Goal: Find specific page/section: Find specific page/section

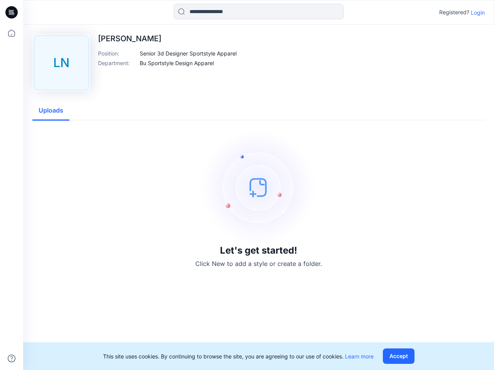
click at [247, 185] on img at bounding box center [259, 188] width 116 height 116
click at [12, 12] on icon at bounding box center [12, 12] width 3 height 0
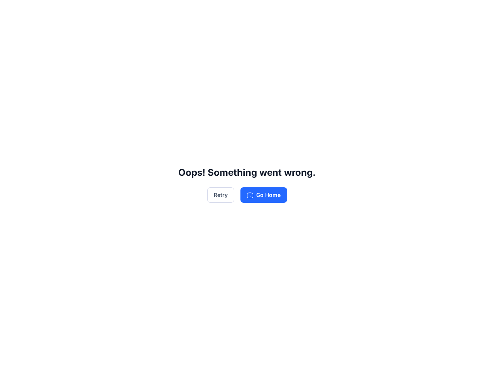
click at [12, 33] on div "Oops! Something went wrong. Retry Go Home" at bounding box center [247, 185] width 494 height 370
click at [12, 359] on div "Oops! Something went wrong. Retry Go Home" at bounding box center [247, 185] width 494 height 370
click at [259, 12] on div "Oops! Something went wrong. Retry Go Home" at bounding box center [247, 185] width 494 height 370
click at [478, 12] on div "Oops! Something went wrong. Retry Go Home" at bounding box center [247, 185] width 494 height 370
click at [188, 53] on div "Oops! Something went wrong. Retry Go Home" at bounding box center [247, 185] width 494 height 370
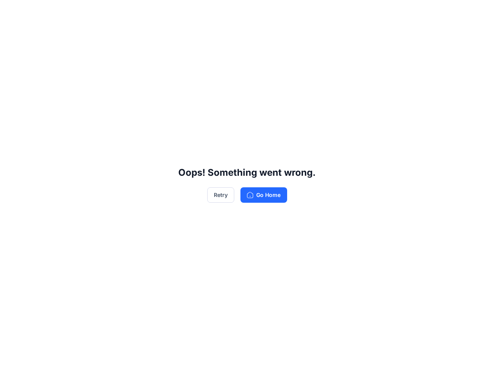
click at [177, 63] on div "Oops! Something went wrong. Retry Go Home" at bounding box center [247, 185] width 494 height 370
click at [51, 111] on div "Oops! Something went wrong. Retry Go Home" at bounding box center [247, 185] width 494 height 370
click at [400, 357] on div "Oops! Something went wrong. Retry Go Home" at bounding box center [247, 185] width 494 height 370
